Goal: Transaction & Acquisition: Purchase product/service

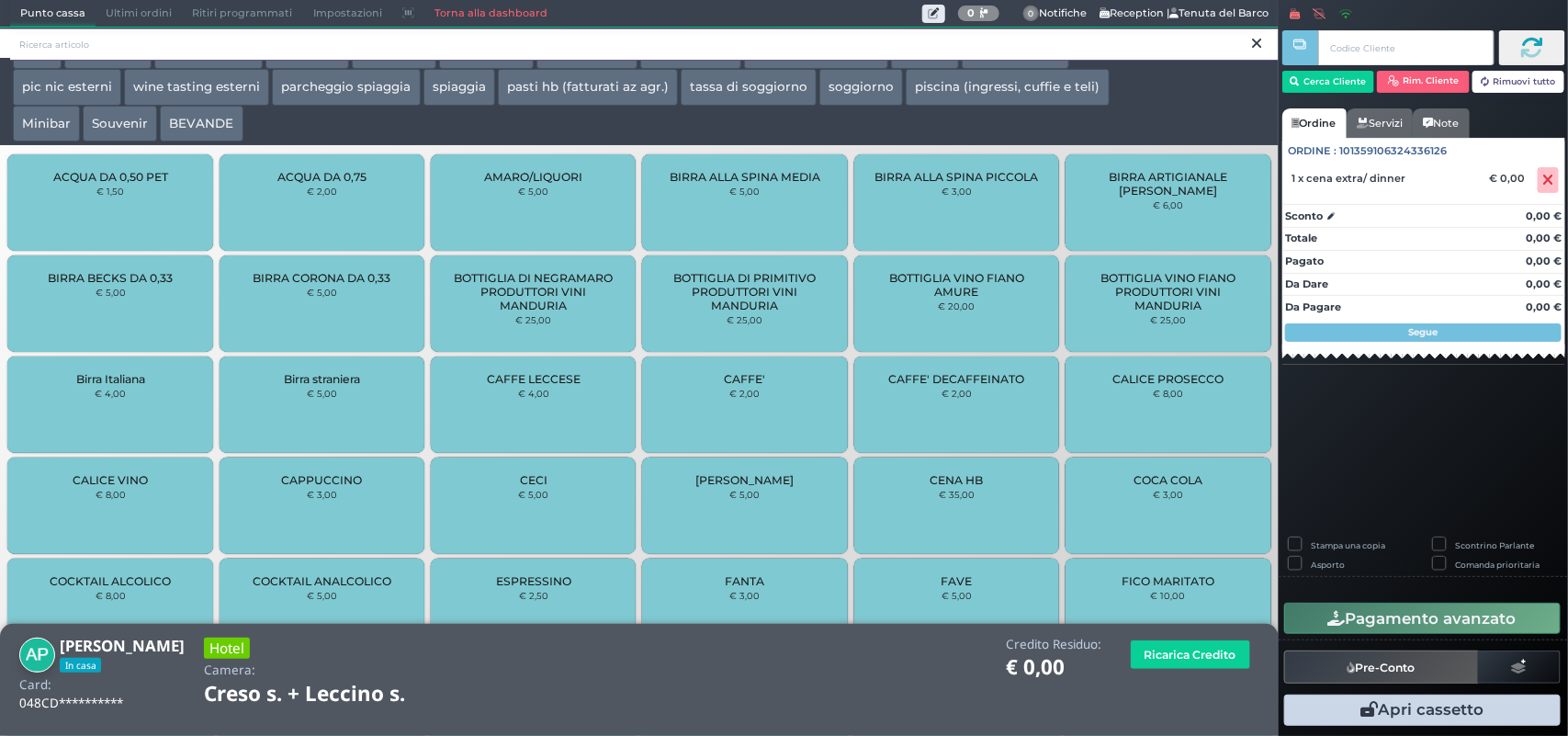
click at [763, 41] on input "search" at bounding box center [643, 44] width 1268 height 32
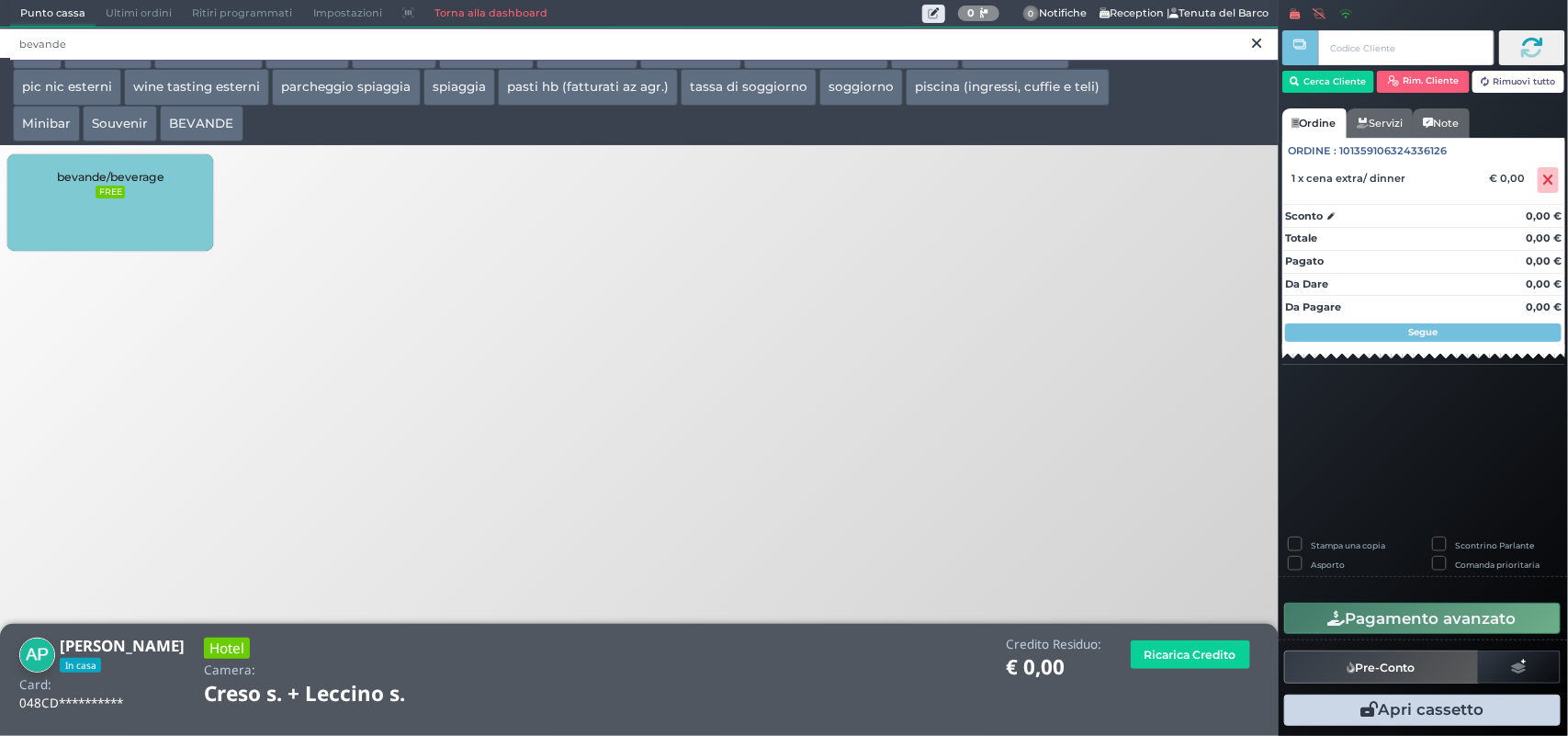
type input "bevande"
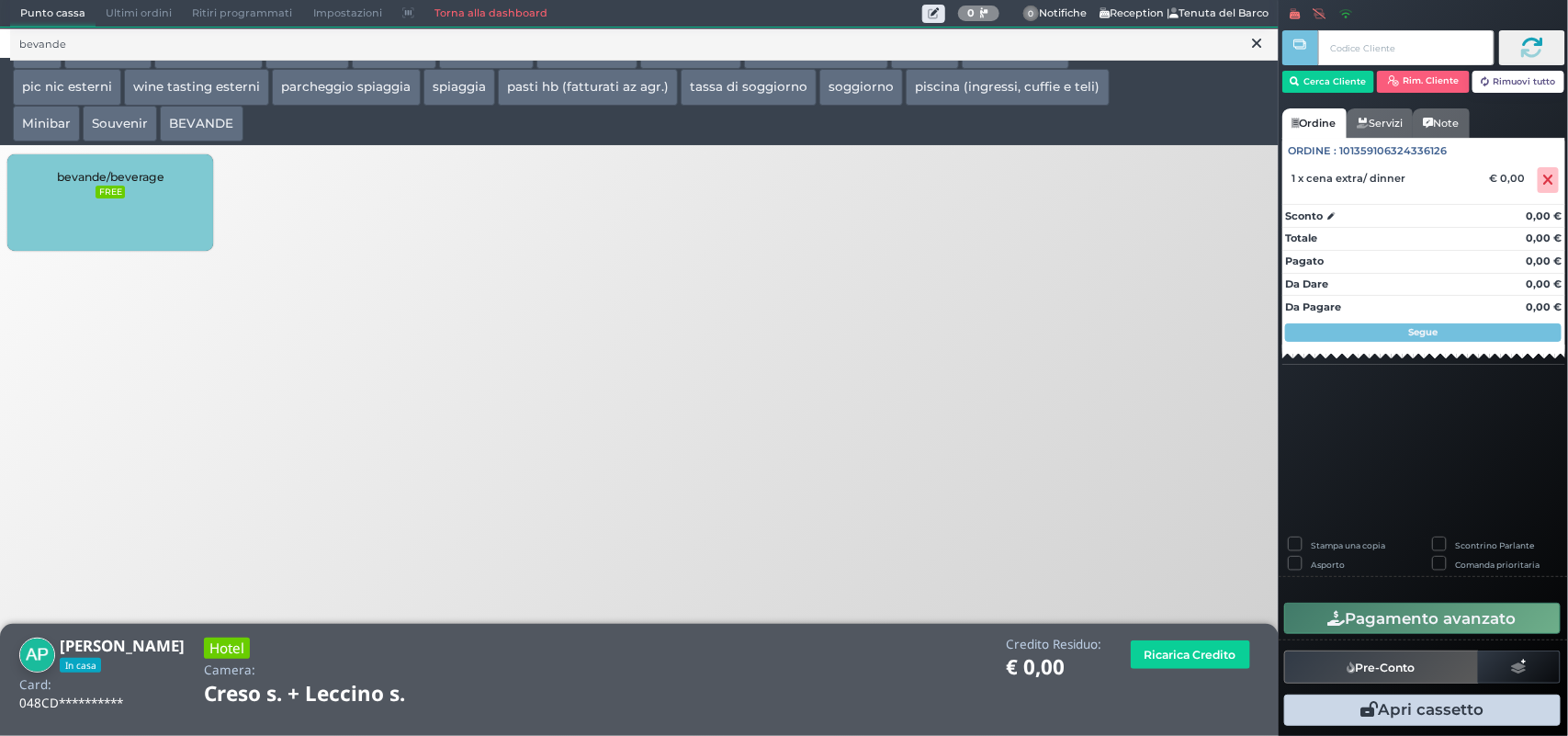
click at [57, 213] on div "bevande/beverage FREE" at bounding box center [110, 203] width 204 height 96
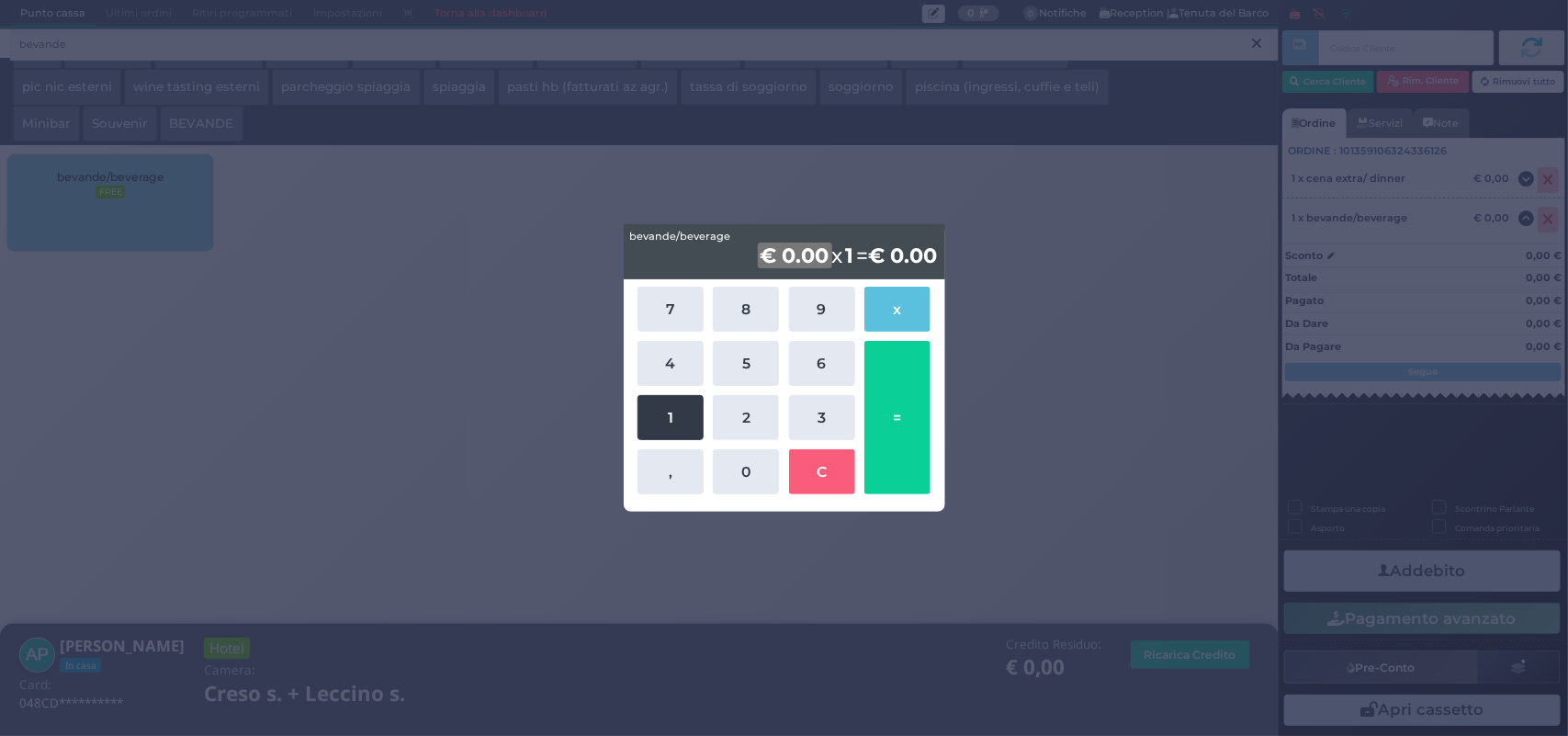
drag, startPoint x: 744, startPoint y: 415, endPoint x: 689, endPoint y: 418, distance: 55.1
click at [744, 419] on button "2" at bounding box center [745, 417] width 67 height 45
click at [677, 419] on button "1" at bounding box center [670, 417] width 67 height 45
click at [825, 469] on button "C" at bounding box center [822, 472] width 67 height 45
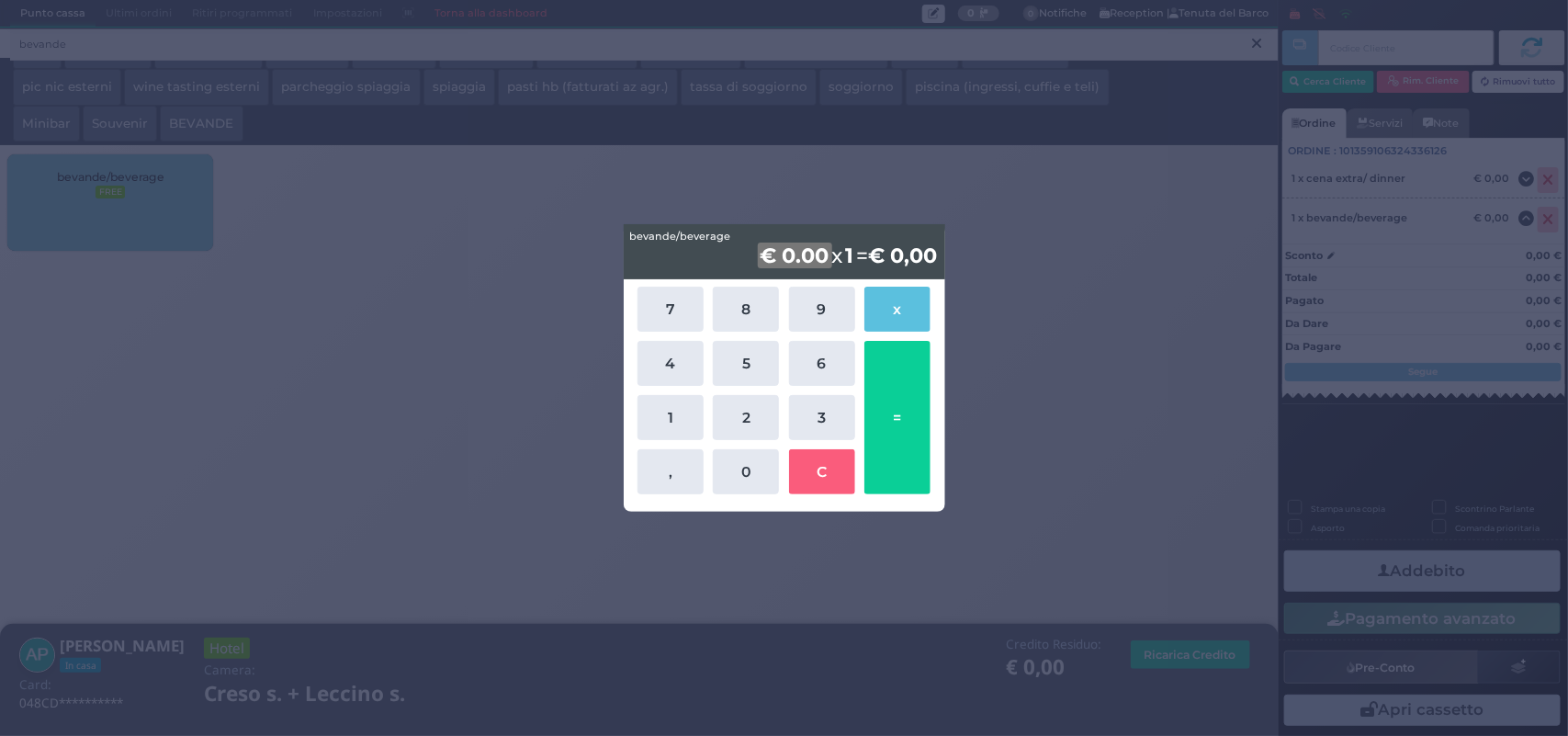
click at [1097, 423] on div "bevande/beverage bevande/beverage € 0.00 x 1 = € 0,00 7 8 9 x 4 5 6 1 2 3 , 0 C…" at bounding box center [784, 368] width 1568 height 736
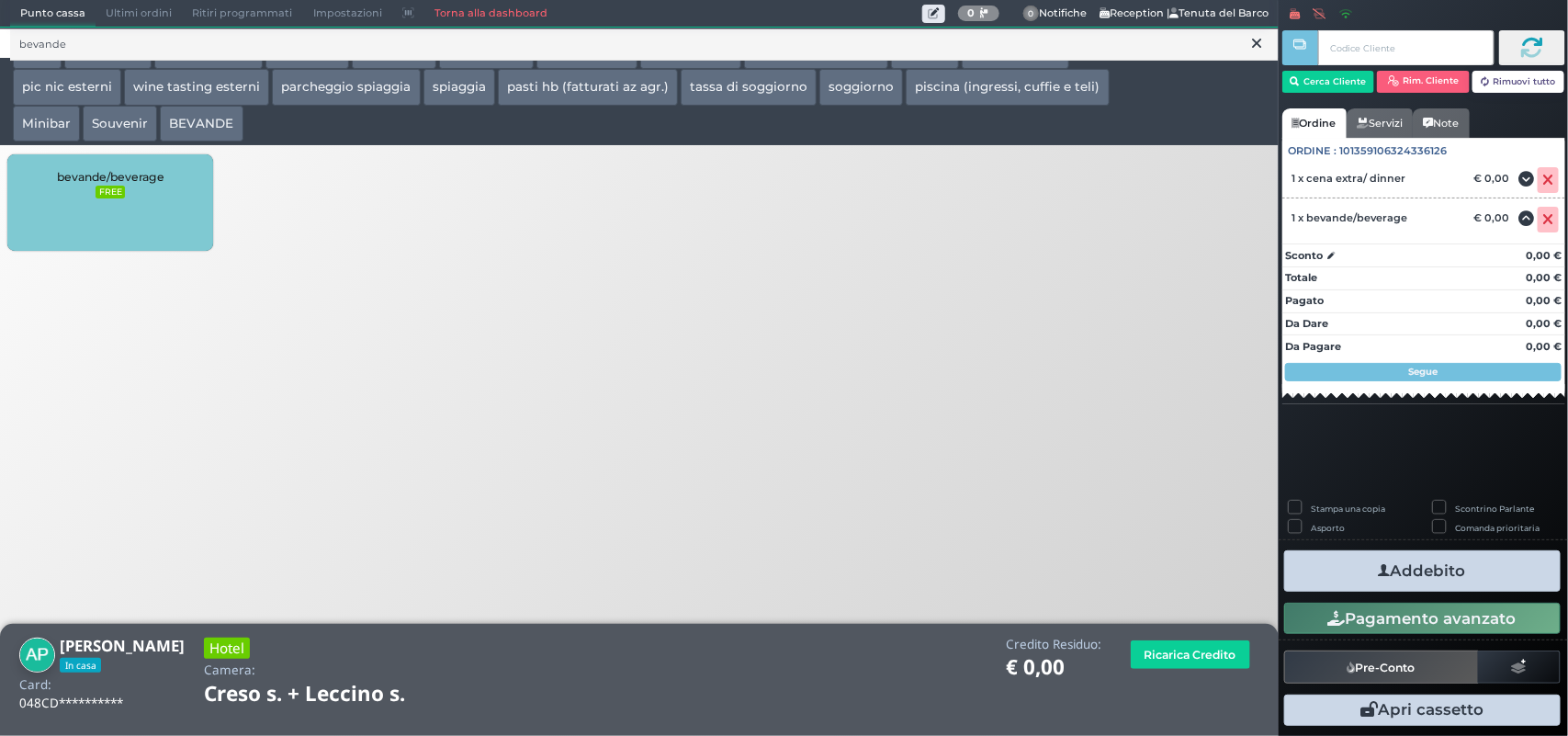
click at [1052, 241] on div "bevande/beverage FREE" at bounding box center [639, 205] width 1279 height 110
click at [96, 200] on div "bevande/beverage FREE" at bounding box center [110, 203] width 204 height 96
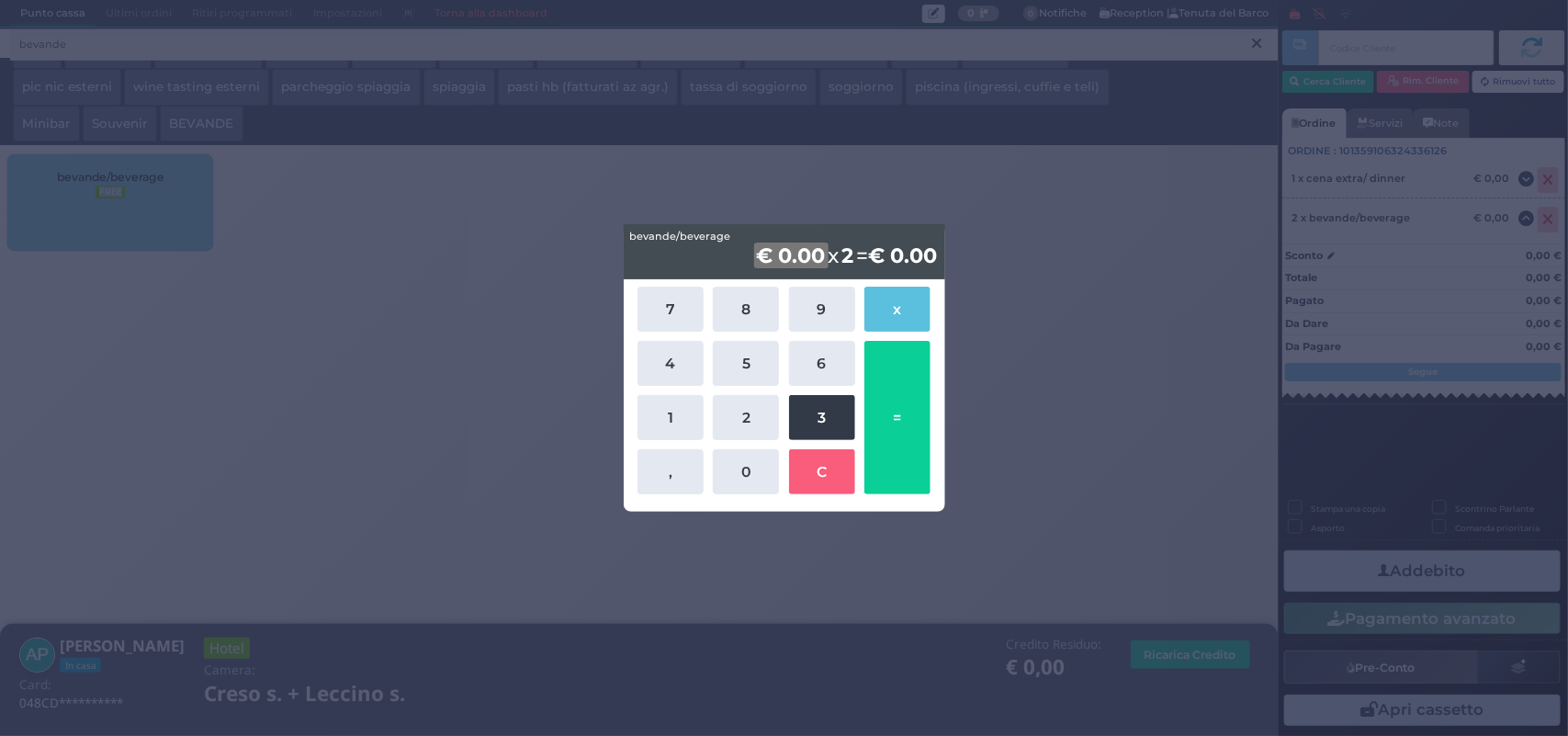
click at [822, 419] on button "3" at bounding box center [822, 417] width 67 height 45
click at [657, 412] on button "1" at bounding box center [670, 417] width 67 height 45
click at [735, 360] on button "5" at bounding box center [745, 363] width 67 height 45
click at [815, 441] on div "7 8 9 x 4 5 6 1 2 3 , 0 C =" at bounding box center [783, 390] width 302 height 217
click at [819, 461] on button "C" at bounding box center [822, 472] width 67 height 45
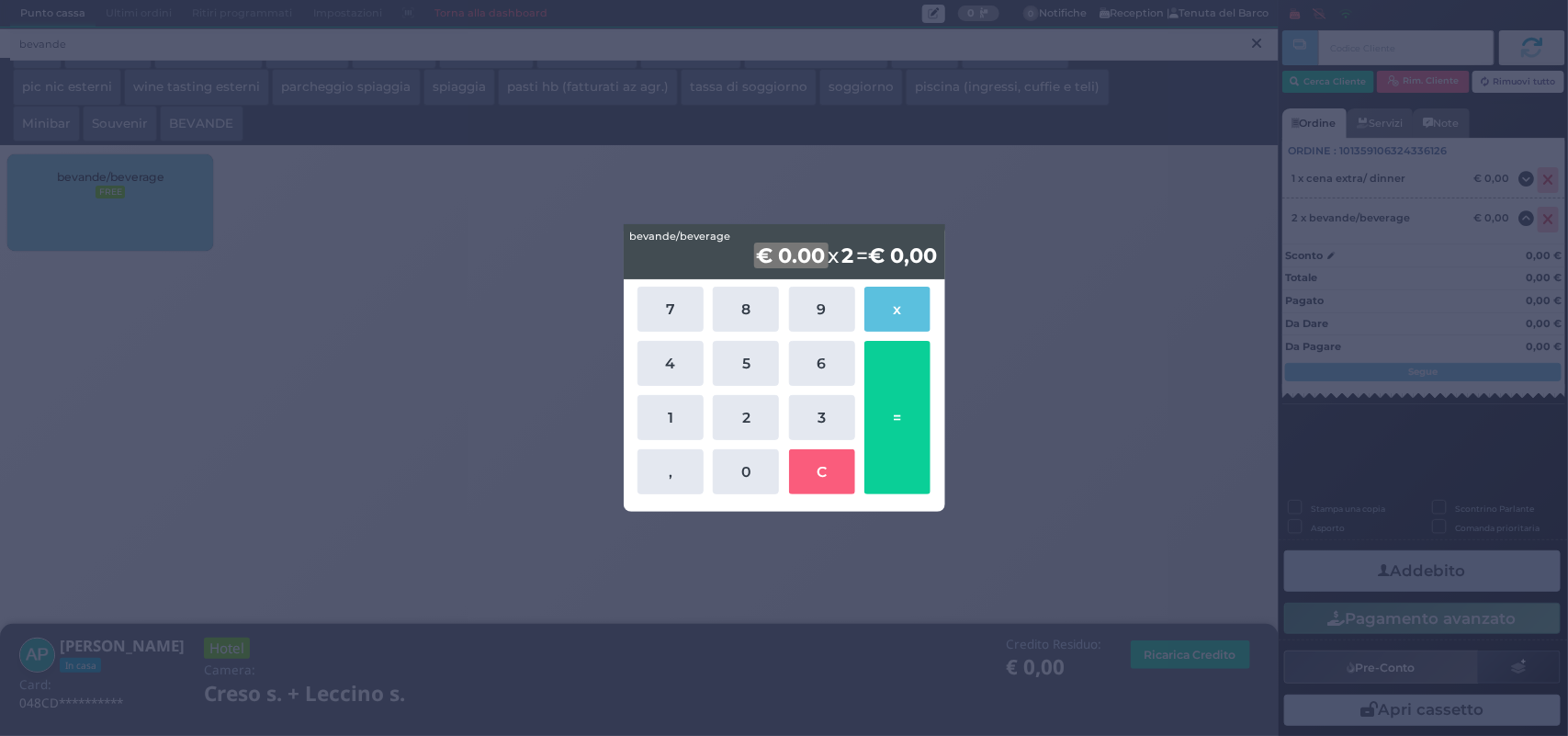
click at [839, 253] on b "2" at bounding box center [848, 255] width 17 height 26
click at [732, 480] on button "0" at bounding box center [745, 472] width 67 height 45
click at [1058, 350] on div "bevande/beverage bevande/beverage € 0.00 x 0 = € 0,00 0 7 8 9 x 4 5 6 1 2 3 , 0…" at bounding box center [784, 368] width 1568 height 736
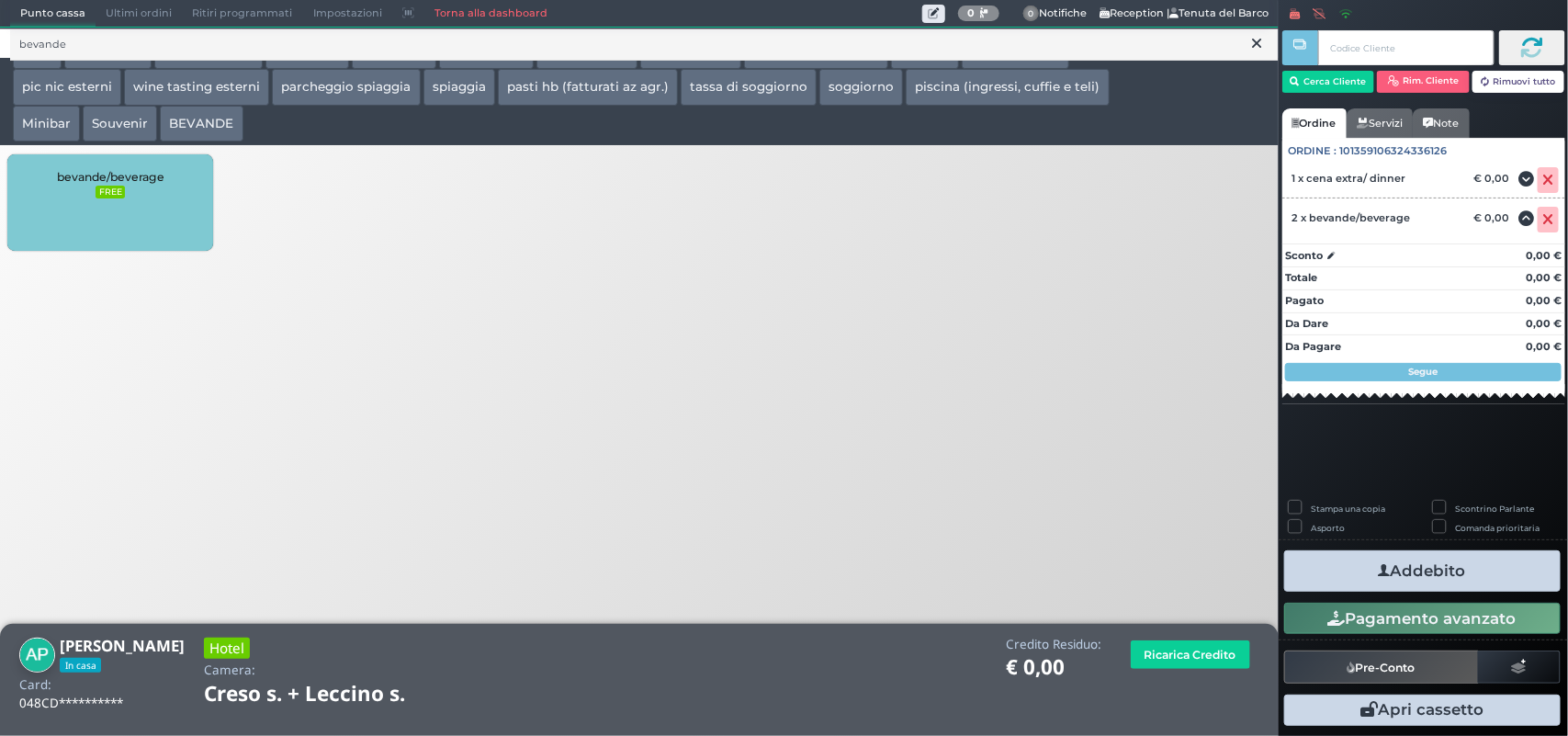
click at [34, 209] on div "bevande/beverage FREE" at bounding box center [110, 203] width 204 height 96
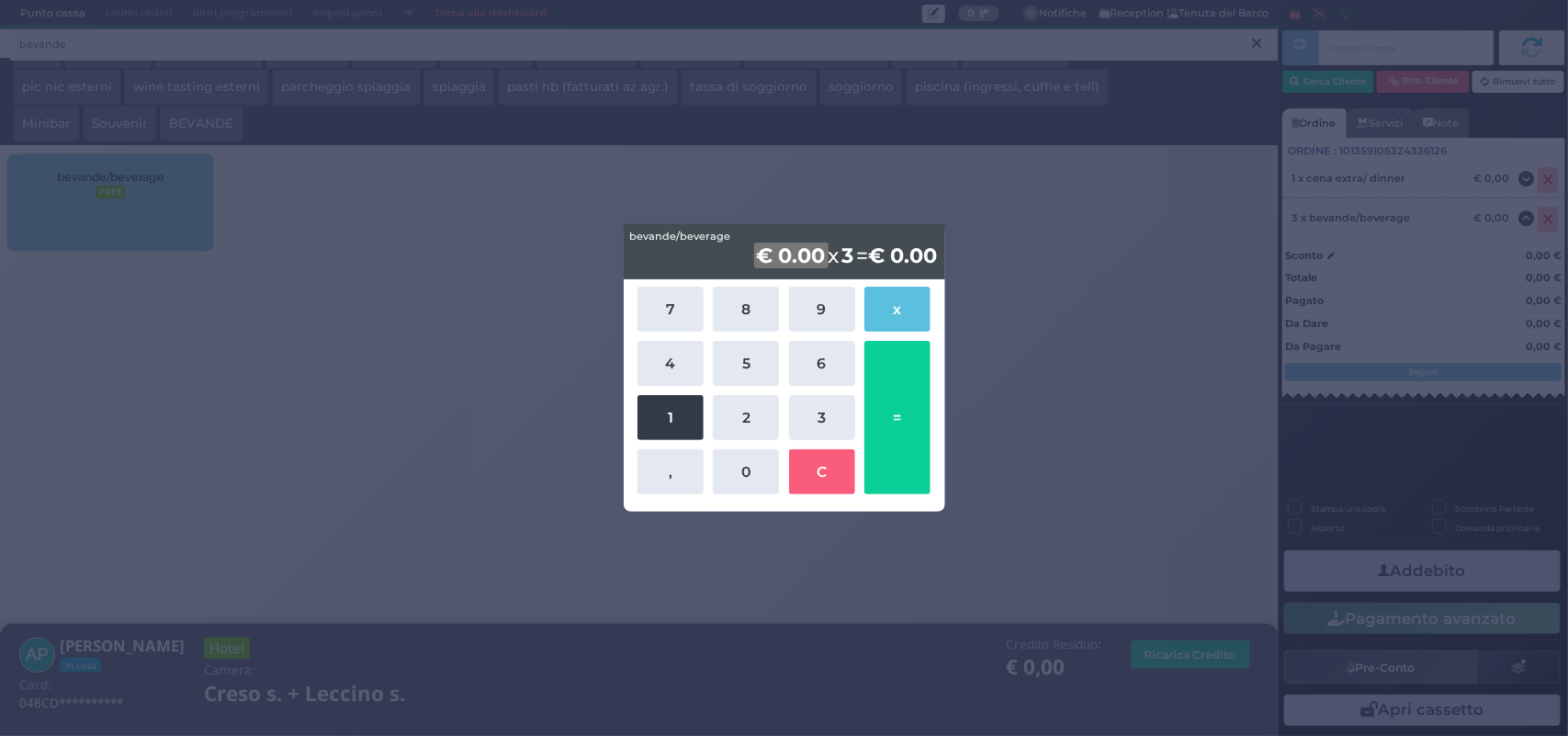
drag, startPoint x: 683, startPoint y: 418, endPoint x: 695, endPoint y: 401, distance: 20.8
click at [682, 416] on button "1" at bounding box center [670, 417] width 67 height 45
click at [741, 338] on div "7 8 9 x 4 5 6 1 2 3 , 0 C =" at bounding box center [783, 390] width 302 height 217
drag, startPoint x: 742, startPoint y: 326, endPoint x: 748, endPoint y: 338, distance: 13.4
click at [742, 327] on button "8" at bounding box center [745, 309] width 67 height 45
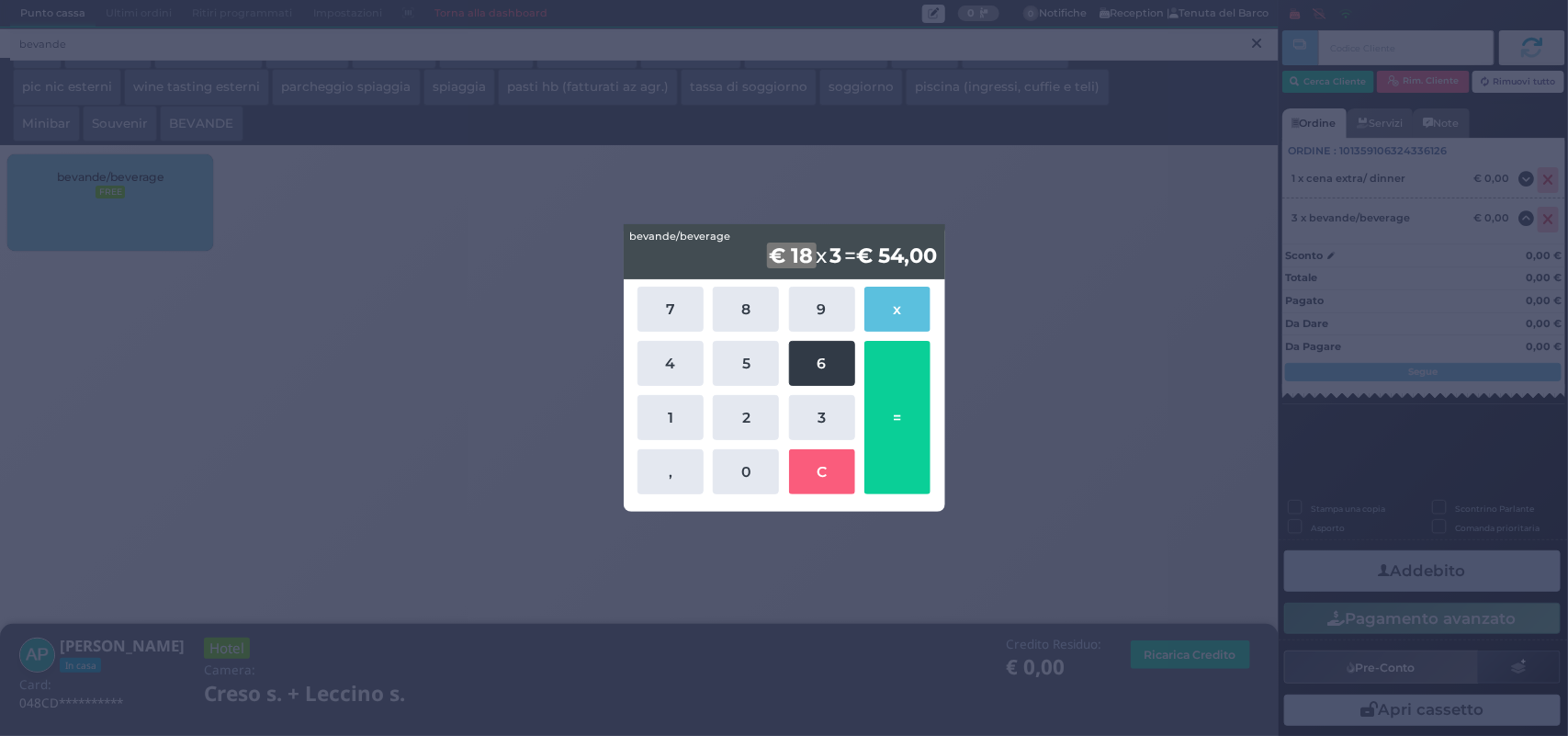
drag, startPoint x: 902, startPoint y: 313, endPoint x: 823, endPoint y: 341, distance: 83.8
click at [902, 313] on button "x" at bounding box center [897, 309] width 67 height 45
click at [667, 407] on button "1" at bounding box center [670, 417] width 67 height 45
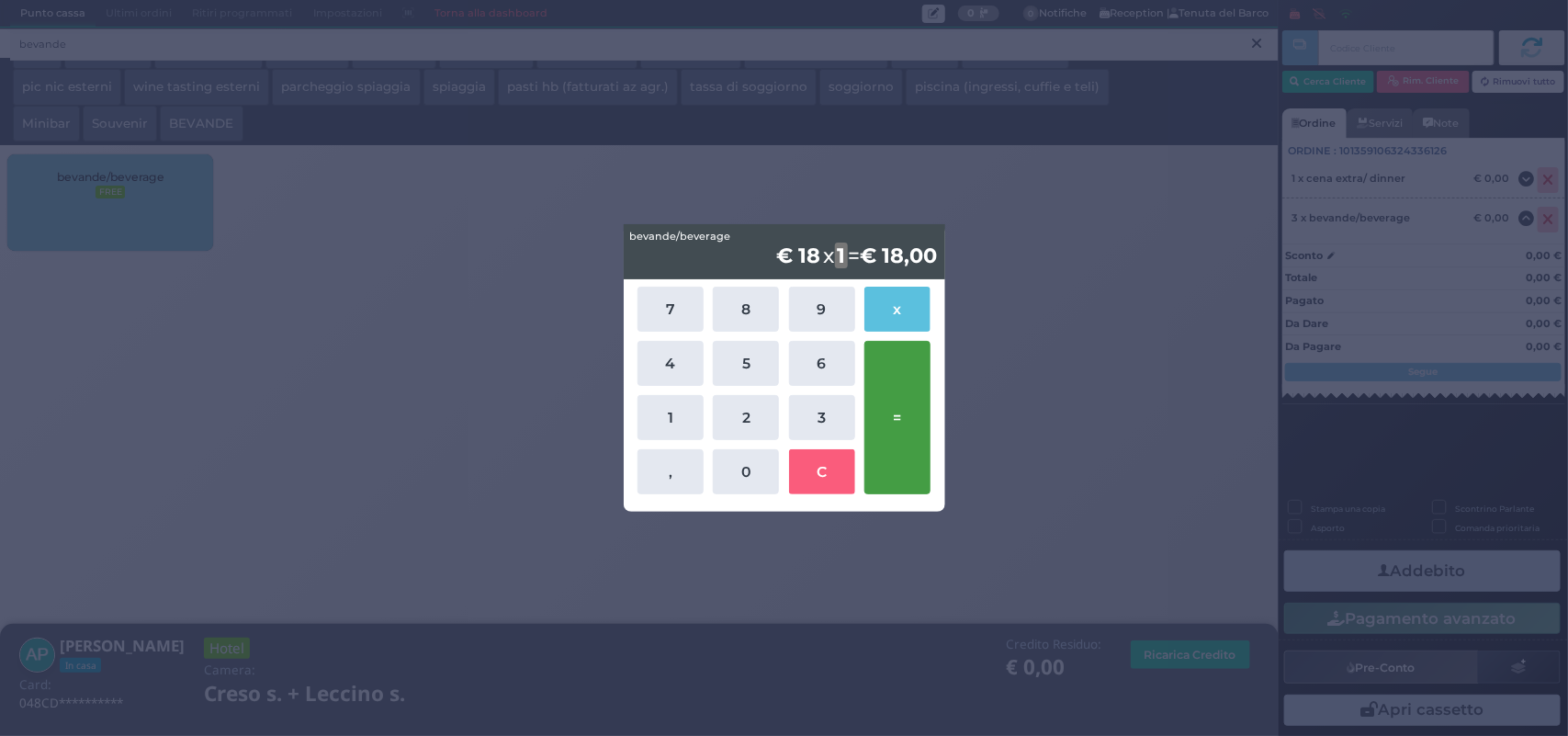
click at [902, 450] on button "=" at bounding box center [897, 417] width 67 height 153
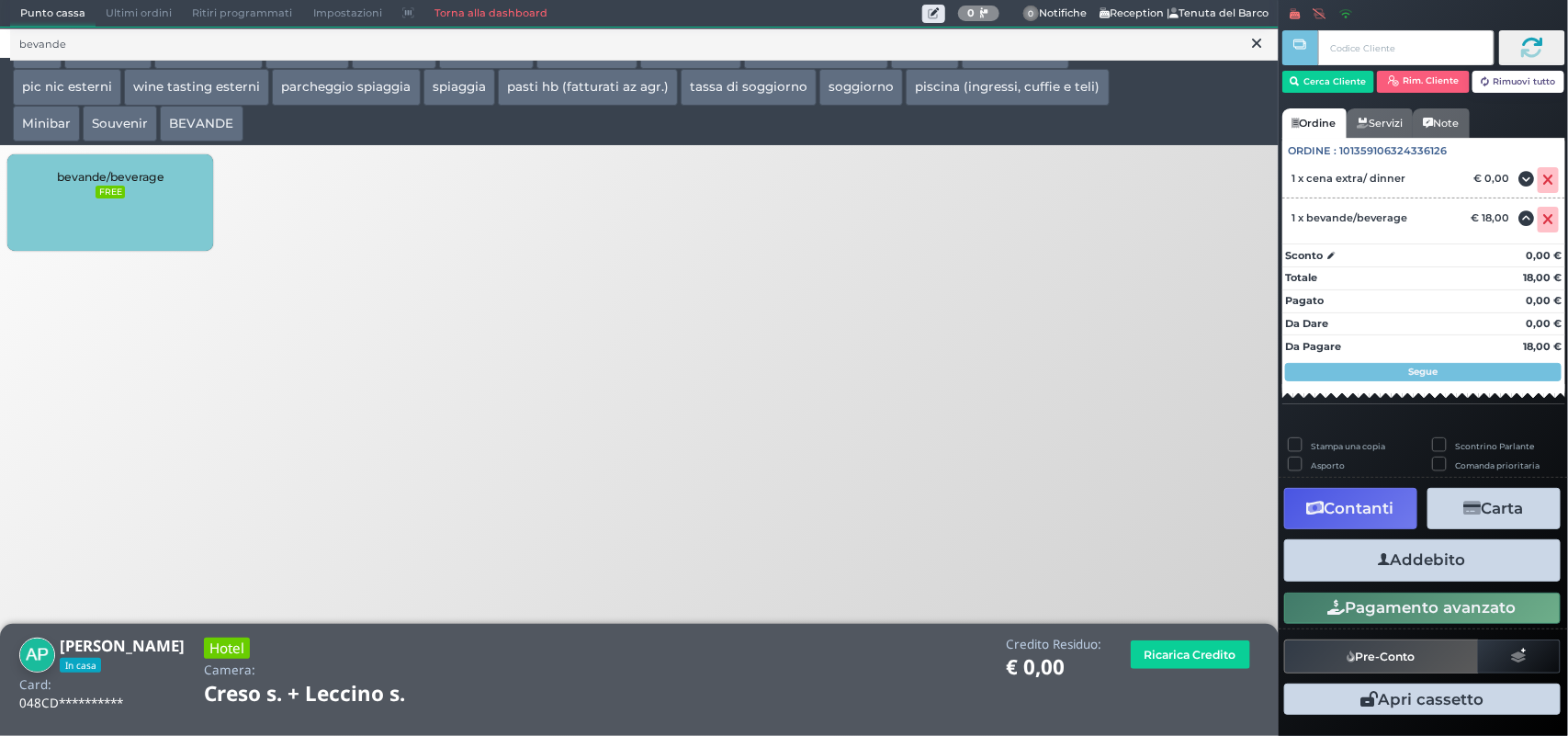
click at [1485, 565] on button "Addebito" at bounding box center [1421, 559] width 277 height 41
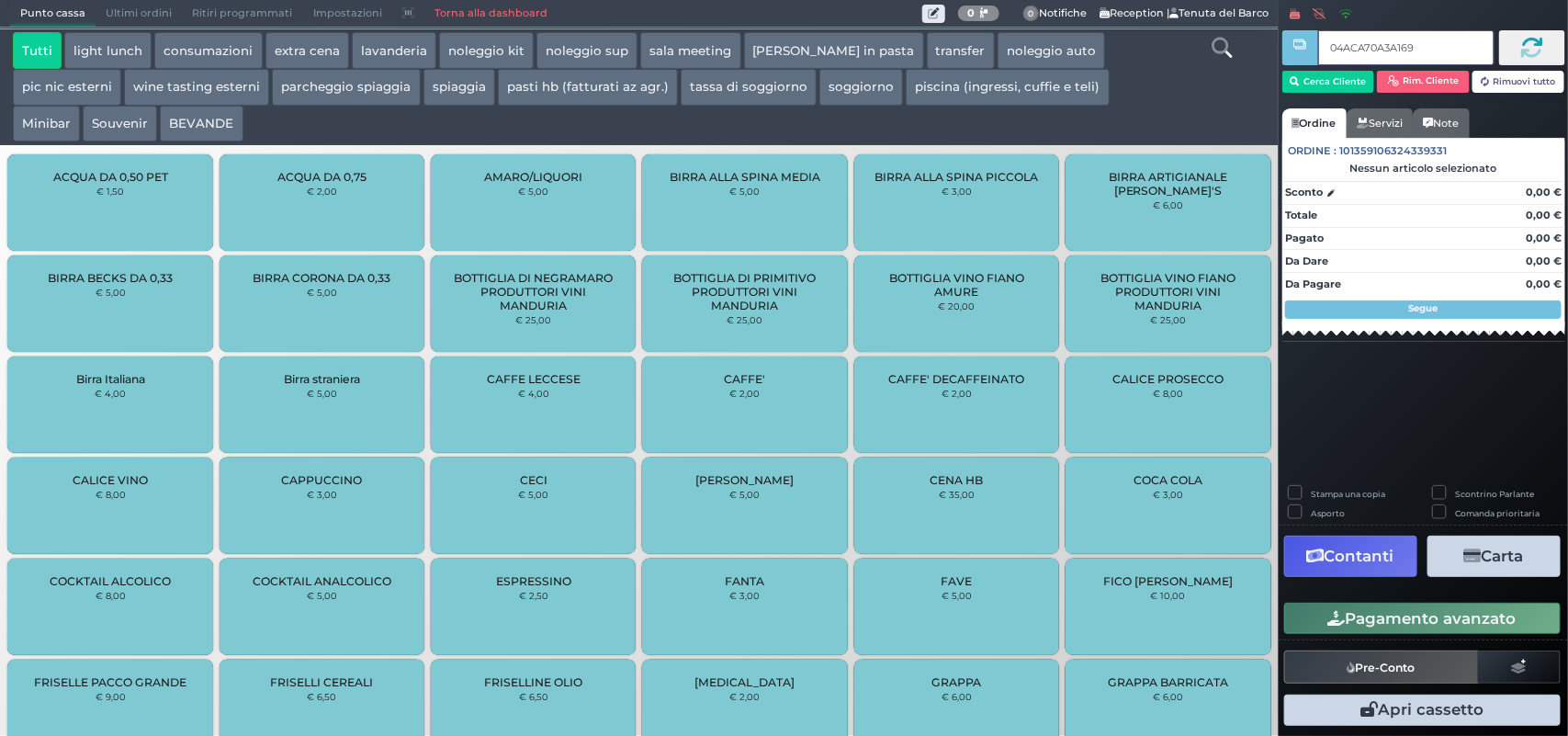
type input "04ACA70A3A1690"
